Goal: Task Accomplishment & Management: Use online tool/utility

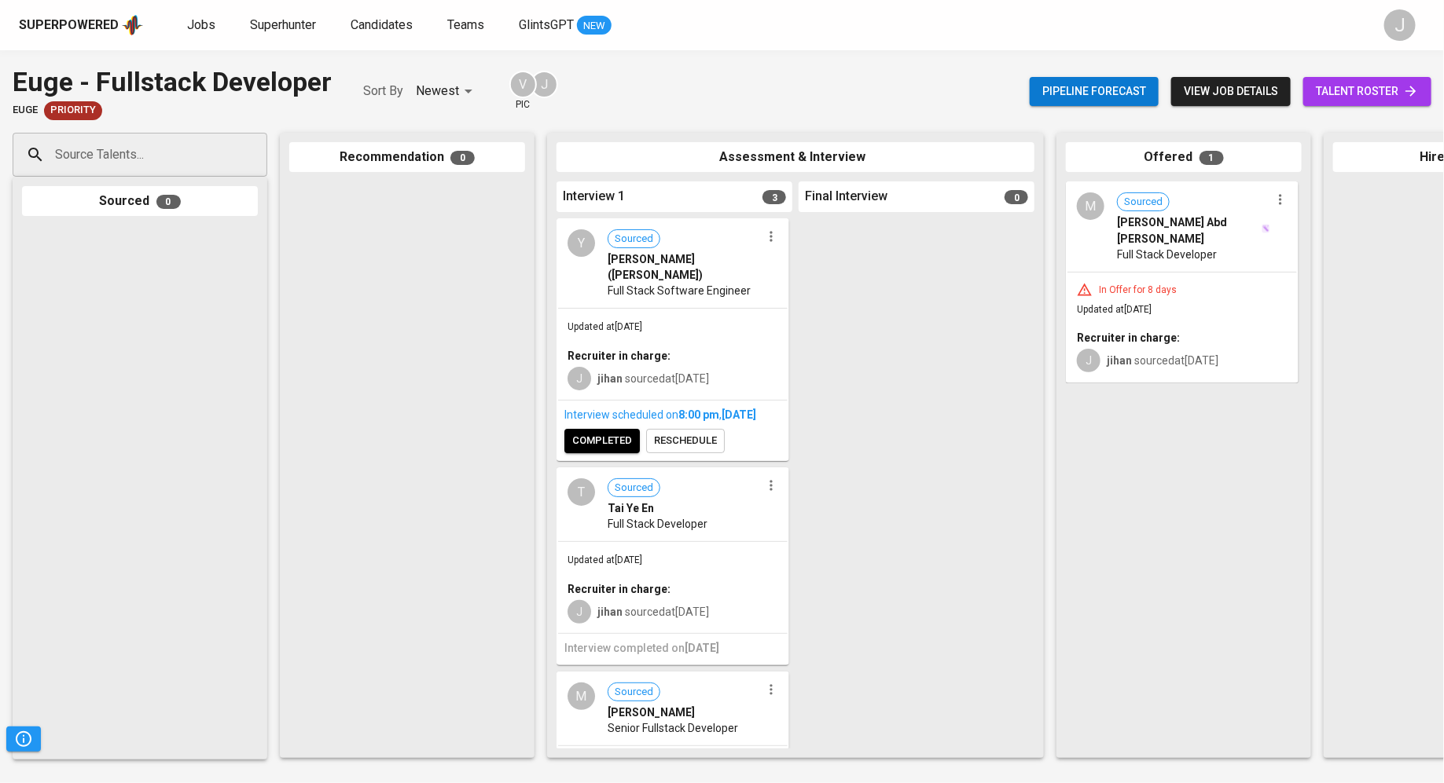
click at [196, 37] on div "Superpowered Jobs Superhunter Candidates Teams GlintsGPT NEW J" at bounding box center [722, 25] width 1444 height 50
click at [200, 17] on span "Jobs" at bounding box center [201, 24] width 28 height 15
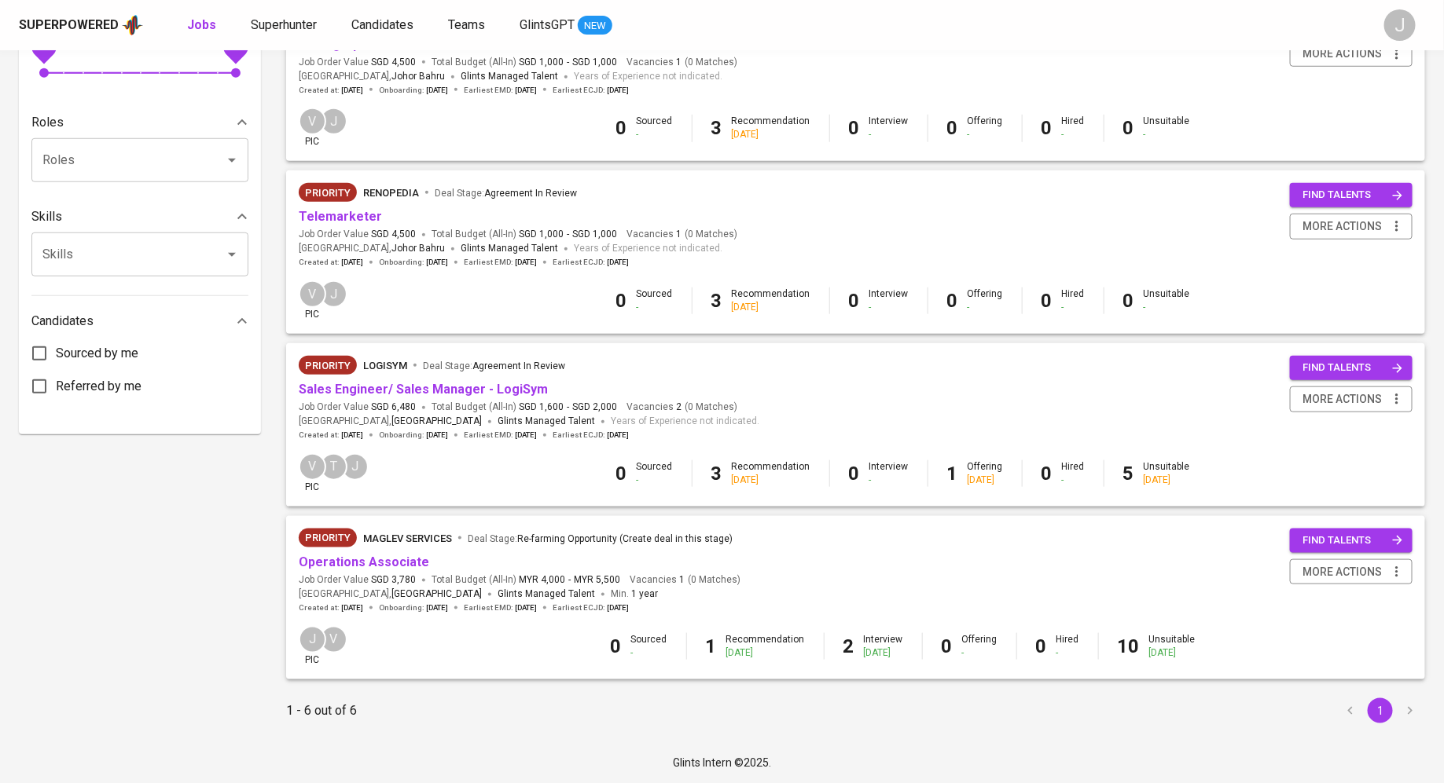
scroll to position [578, 0]
click at [344, 567] on link "Operations Associate" at bounding box center [364, 562] width 130 height 15
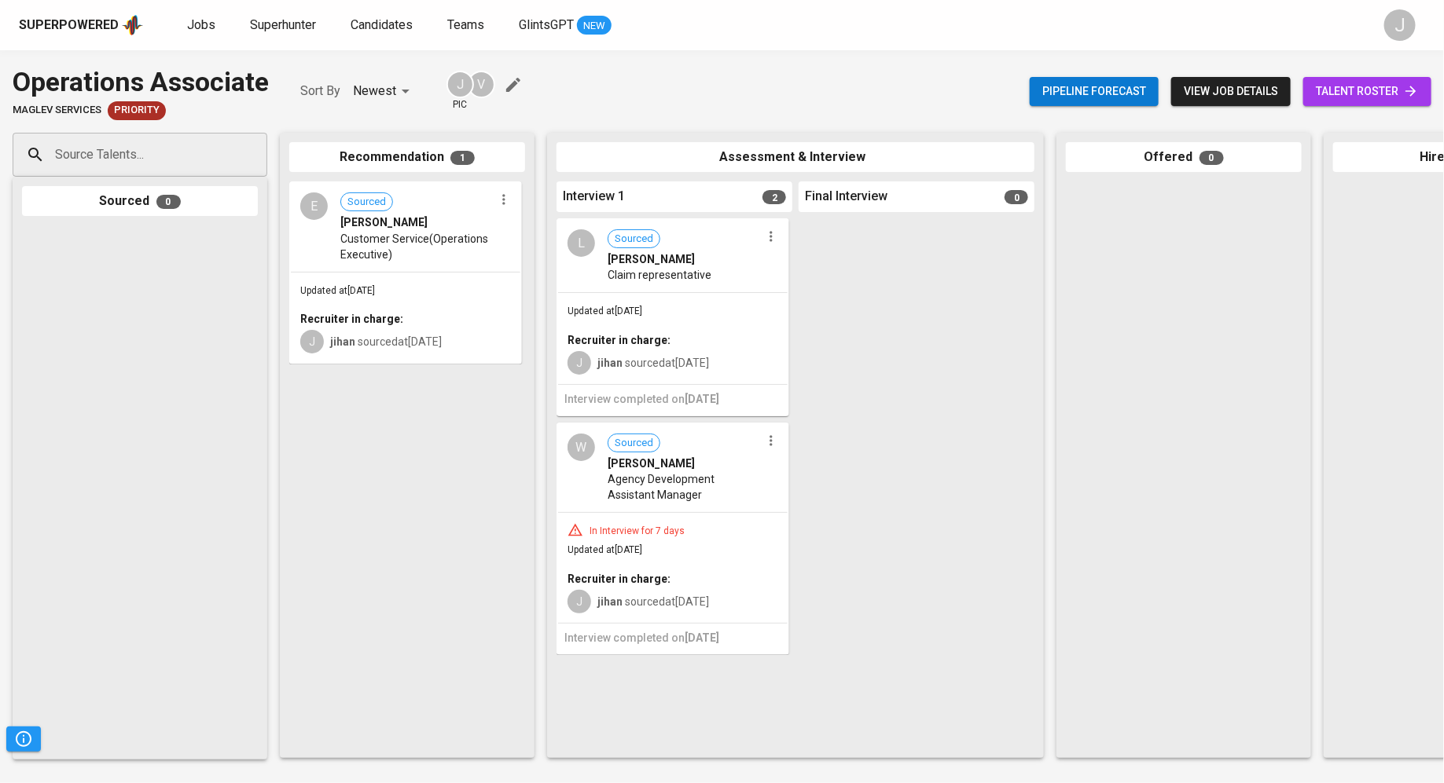
click at [383, 244] on span "Customer Service(Operations Executive)" at bounding box center [416, 246] width 153 height 31
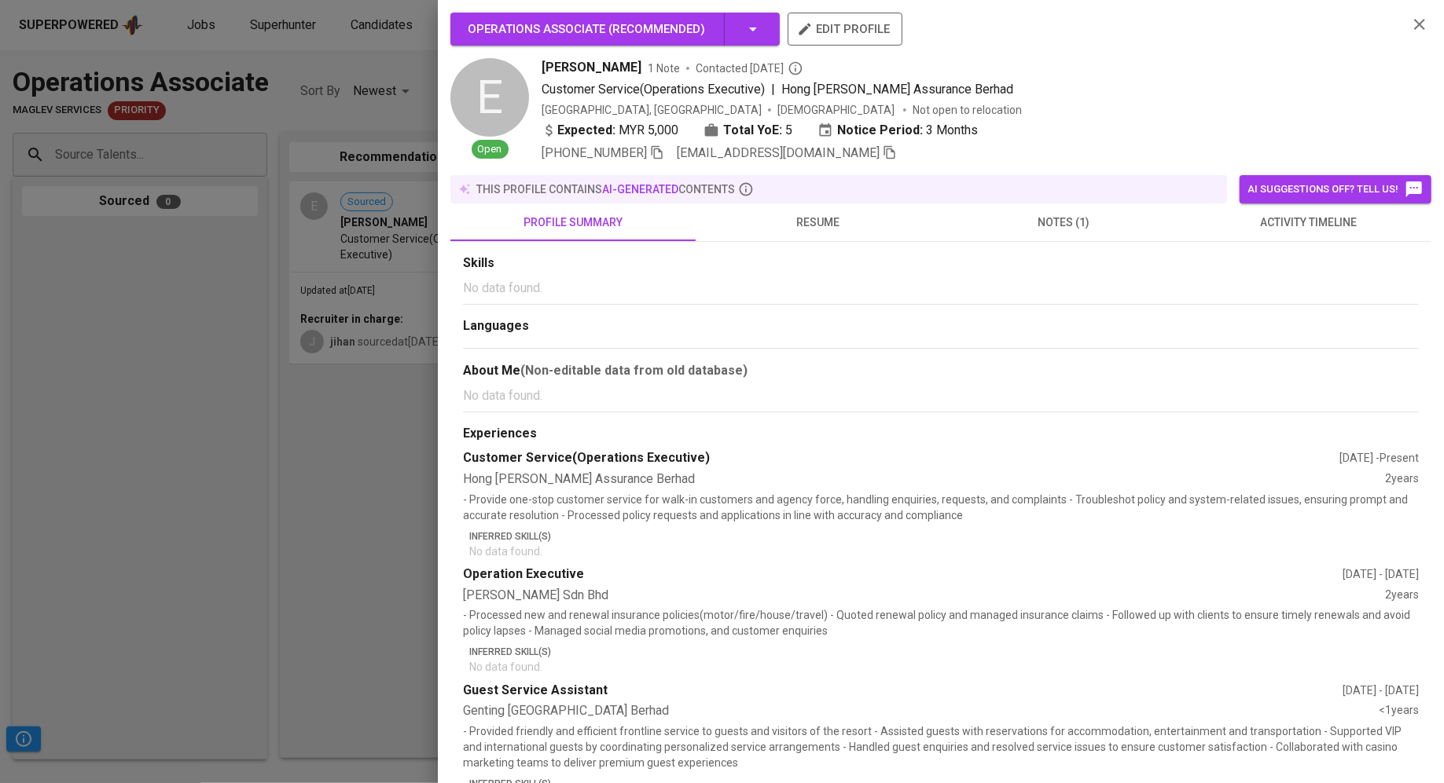
click at [221, 472] on div at bounding box center [722, 391] width 1444 height 783
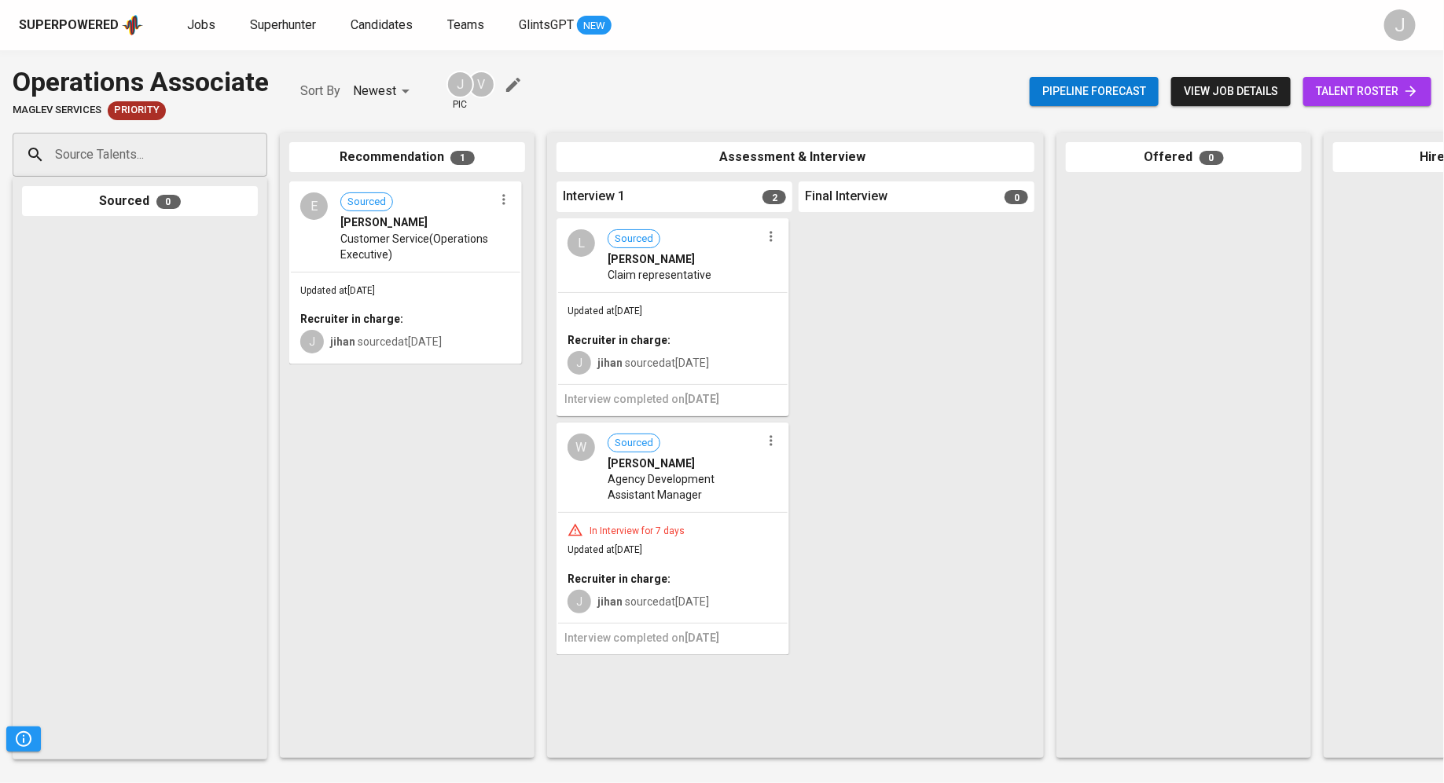
click at [1421, 105] on link "talent roster" at bounding box center [1367, 91] width 128 height 29
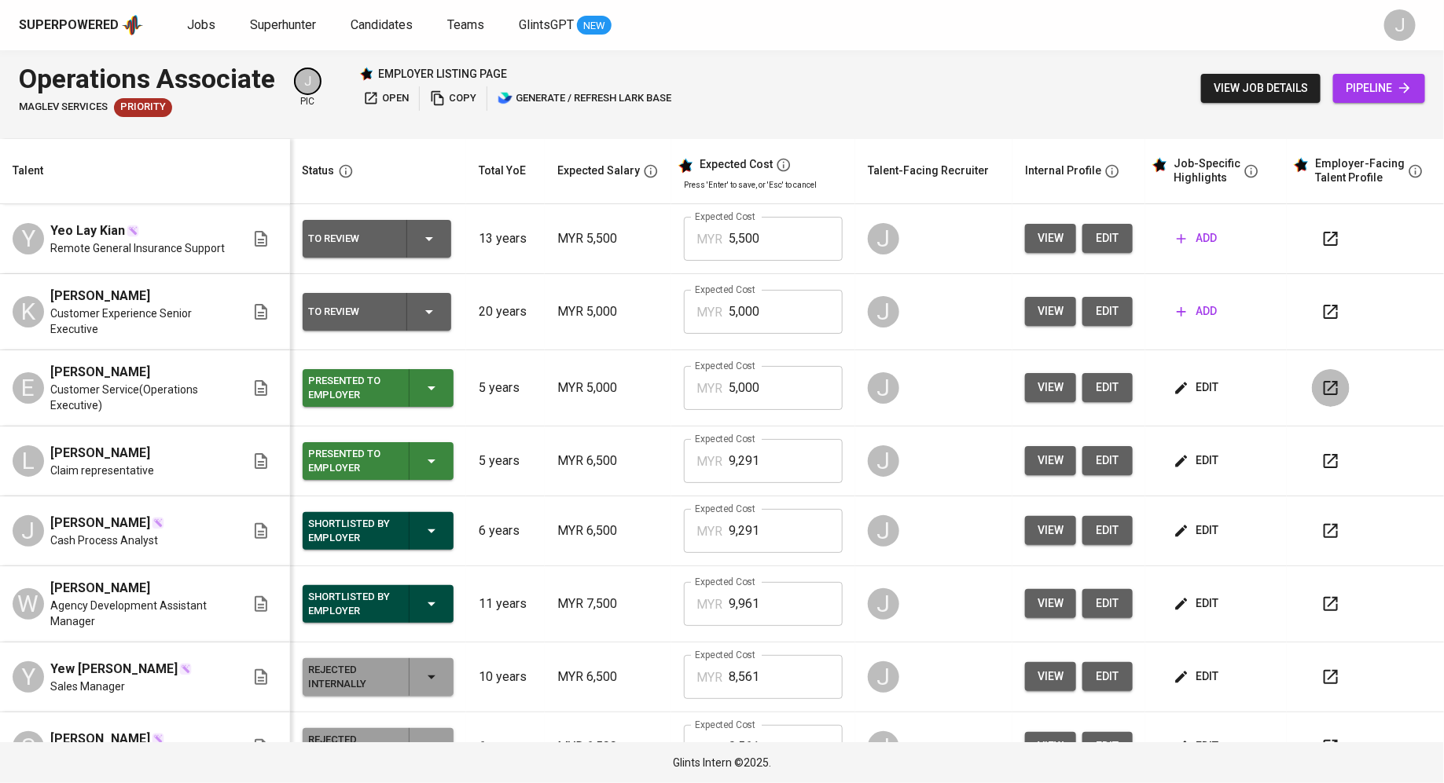
click at [1312, 388] on button "button" at bounding box center [1331, 388] width 38 height 38
click at [754, 388] on input "5,000" at bounding box center [785, 388] width 114 height 44
click at [754, 385] on input "5,000" at bounding box center [785, 388] width 114 height 44
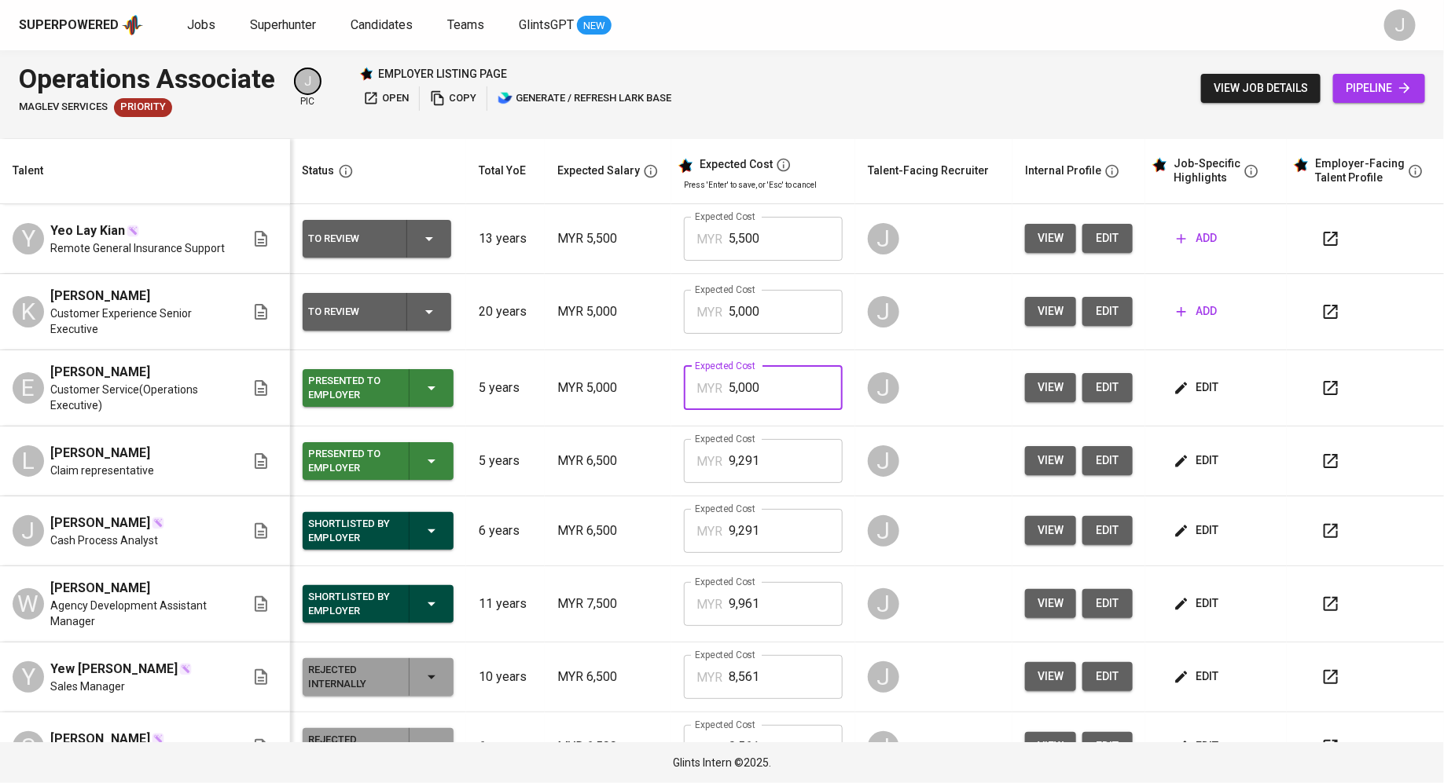
click at [754, 385] on input "5,000" at bounding box center [785, 388] width 114 height 44
type input "6,900"
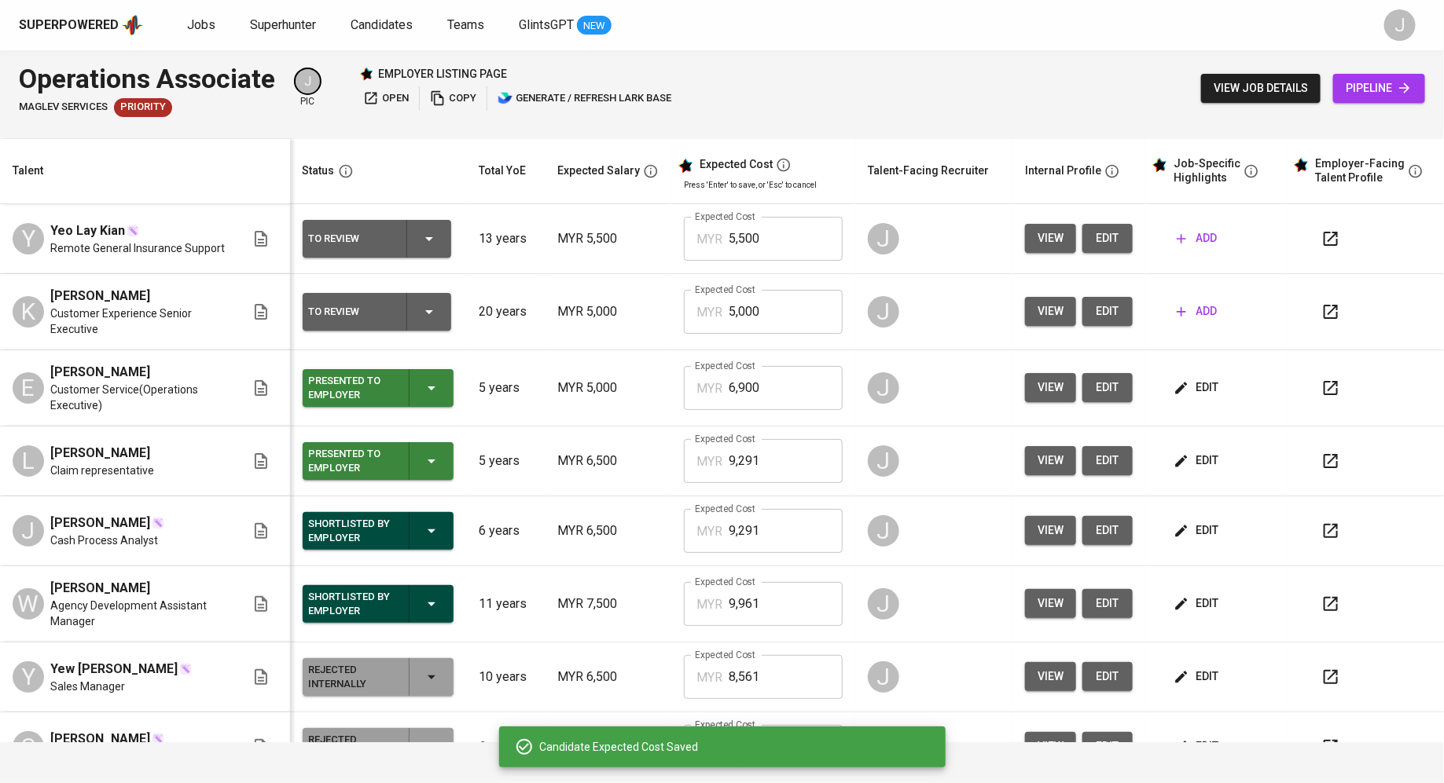
click at [768, 402] on input "6,900" at bounding box center [785, 388] width 114 height 44
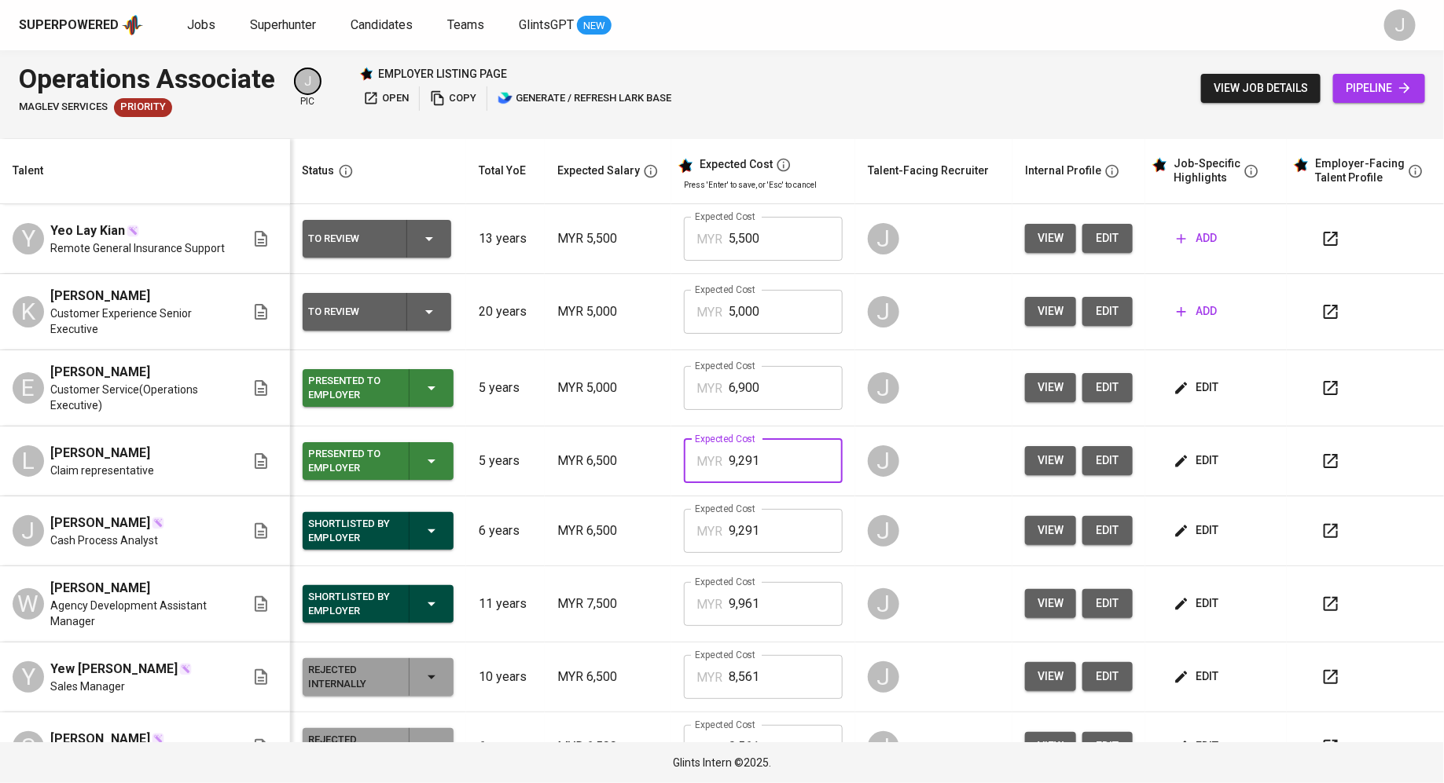
click at [762, 454] on input "9,291" at bounding box center [785, 461] width 114 height 44
click at [760, 355] on td "Expected Cost MYR 6,900 Expected Cost" at bounding box center [763, 388] width 184 height 76
